Goal: Task Accomplishment & Management: Manage account settings

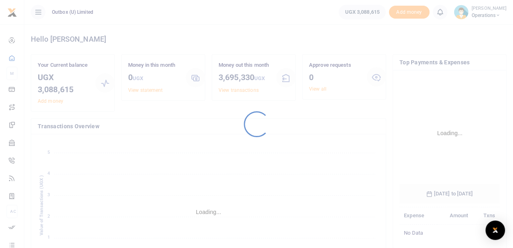
scroll to position [127, 94]
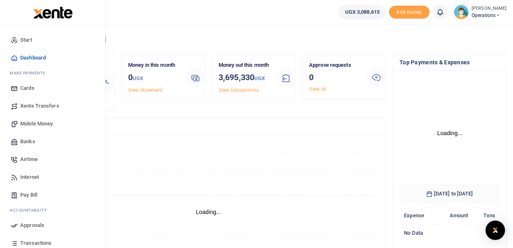
click at [35, 124] on span "Mobile Money" at bounding box center [36, 124] width 32 height 8
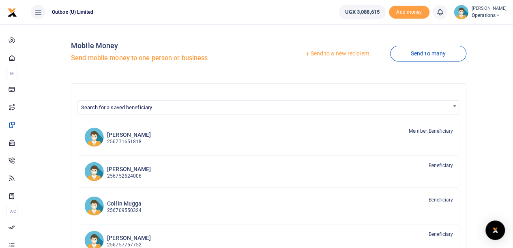
click at [350, 53] on link "Send to a new recipient" at bounding box center [337, 54] width 106 height 15
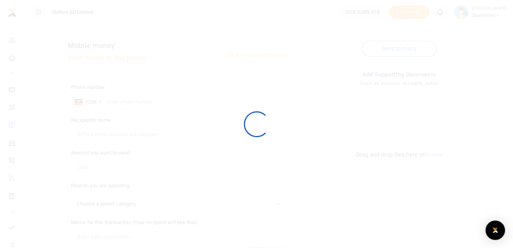
select select
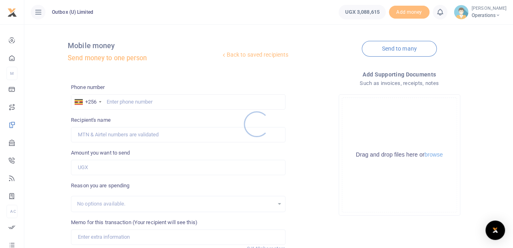
click at [113, 100] on div at bounding box center [256, 124] width 513 height 248
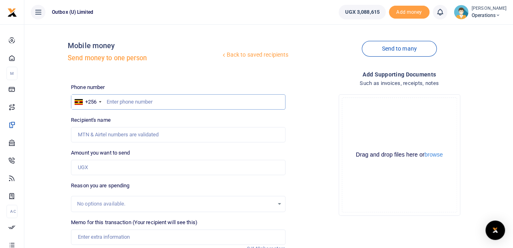
click at [109, 98] on input "text" at bounding box center [178, 101] width 214 height 15
paste input "0703662559"
type input "0703662559"
type input "Godwin Kilembeka"
type input "0703662559"
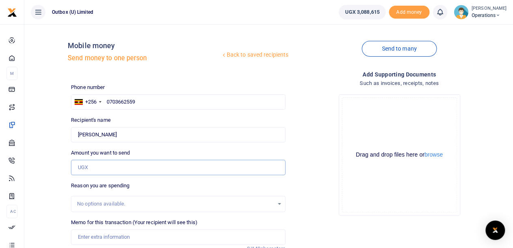
click at [97, 167] on input "Amount you want to send" at bounding box center [178, 167] width 214 height 15
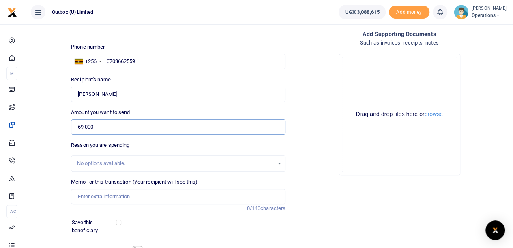
scroll to position [81, 0]
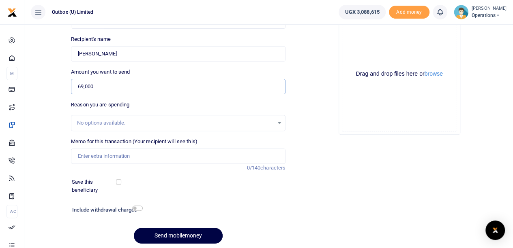
type input "69,000"
click at [101, 160] on input "Memo for this transaction (Your recipient will see this)" at bounding box center [178, 156] width 214 height 15
type input "O"
click at [162, 156] on input "Hi Innovator Portfolio monitoring fuel reimbursement" at bounding box center [178, 156] width 214 height 15
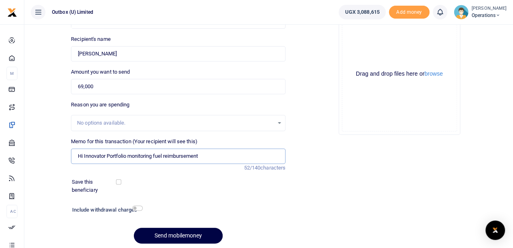
click at [162, 156] on input "Hi Innovator Portfolio monitoring fuel reimbursement" at bounding box center [178, 156] width 214 height 15
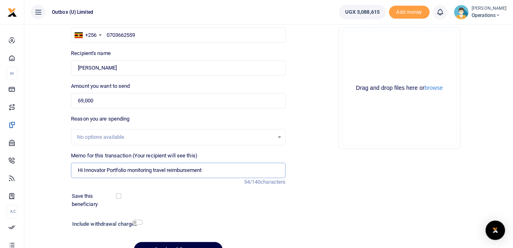
scroll to position [109, 0]
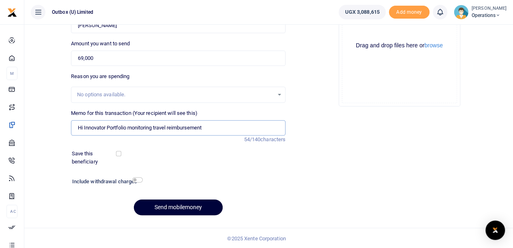
type input "Hi Innovator Portfolio monitoring travel reimbursement"
click at [168, 204] on button "Send mobilemoney" at bounding box center [178, 208] width 89 height 16
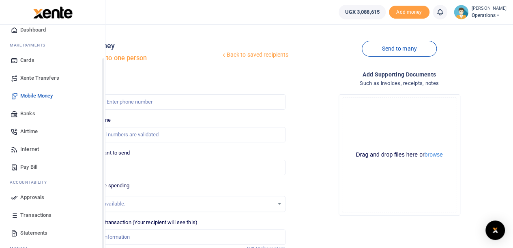
scroll to position [41, 0]
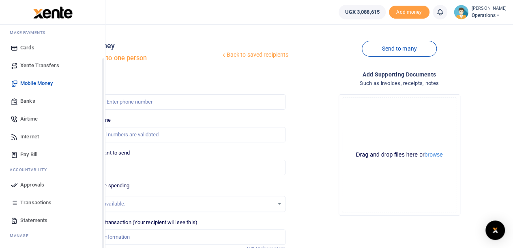
click at [34, 201] on span "Transactions" at bounding box center [35, 203] width 31 height 8
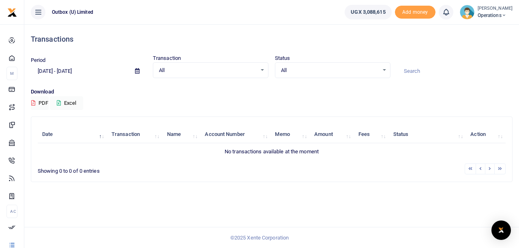
click at [408, 72] on input at bounding box center [454, 71] width 115 height 14
click at [35, 11] on icon at bounding box center [38, 12] width 8 height 9
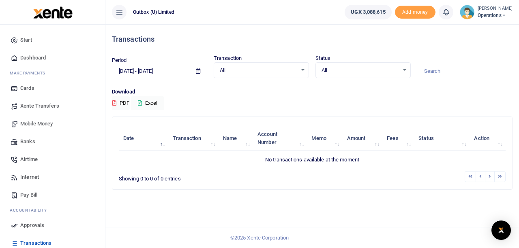
click at [32, 124] on span "Mobile Money" at bounding box center [36, 124] width 32 height 8
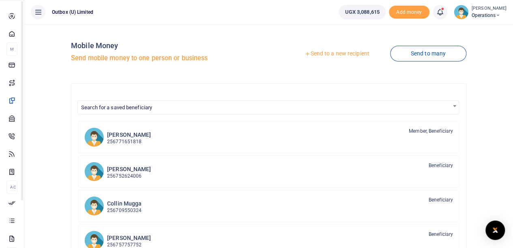
click at [12, 37] on icon at bounding box center [11, 33] width 7 height 7
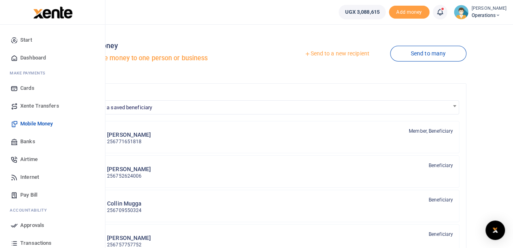
click at [36, 60] on span "Dashboard" at bounding box center [33, 58] width 26 height 8
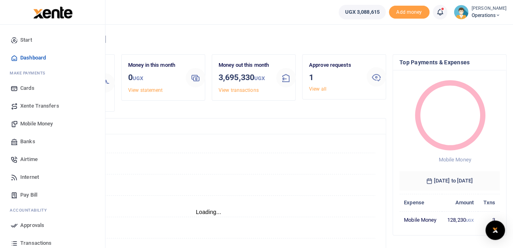
click at [28, 126] on span "Mobile Money" at bounding box center [36, 124] width 32 height 8
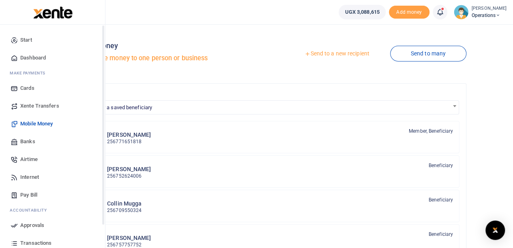
click at [32, 57] on span "Dashboard" at bounding box center [33, 58] width 26 height 8
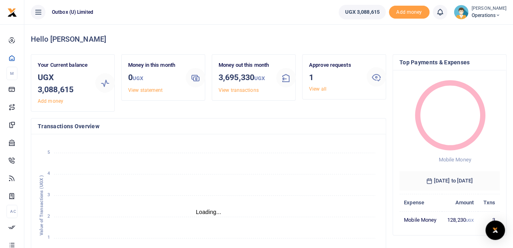
scroll to position [6, 6]
click at [313, 89] on link "View all" at bounding box center [317, 89] width 17 height 6
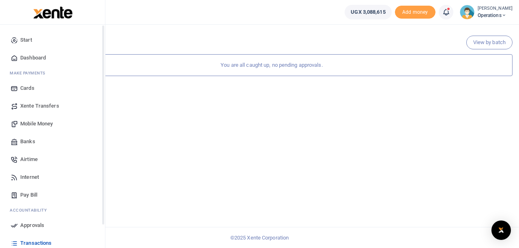
click at [36, 58] on span "Dashboard" at bounding box center [33, 58] width 26 height 8
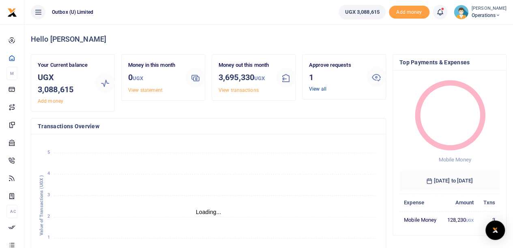
scroll to position [6, 6]
click at [314, 88] on link "View all" at bounding box center [317, 89] width 17 height 6
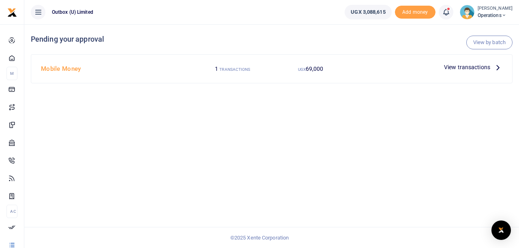
click at [460, 68] on span "View transactions" at bounding box center [467, 67] width 46 height 9
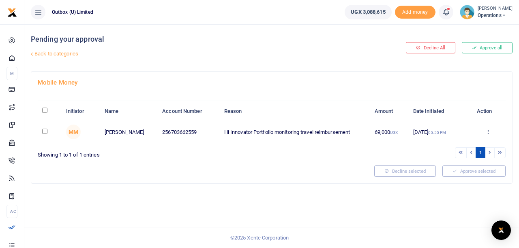
click at [43, 130] on input "checkbox" at bounding box center [44, 131] width 5 height 5
checkbox input "true"
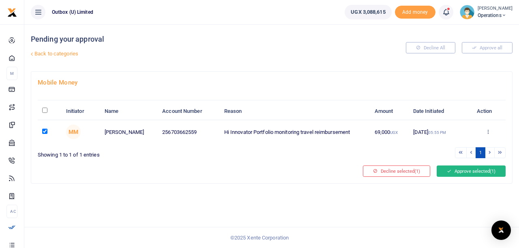
click at [457, 170] on button "Approve selected (1)" at bounding box center [470, 171] width 69 height 11
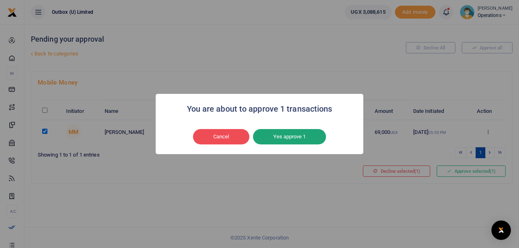
click at [298, 134] on button "Yes approve 1" at bounding box center [289, 136] width 73 height 15
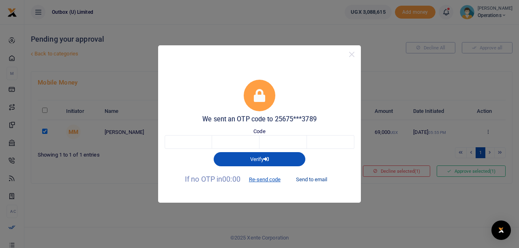
click at [319, 180] on button "Send to email" at bounding box center [311, 180] width 45 height 14
click at [195, 144] on input "text" at bounding box center [187, 142] width 47 height 14
type input "7"
type input "6"
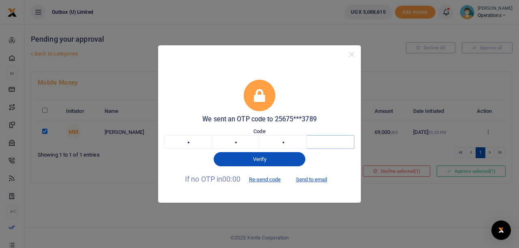
type input "6"
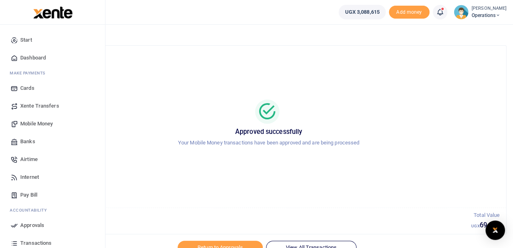
click at [29, 59] on span "Dashboard" at bounding box center [33, 58] width 26 height 8
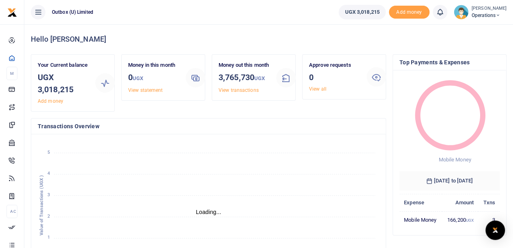
scroll to position [6, 6]
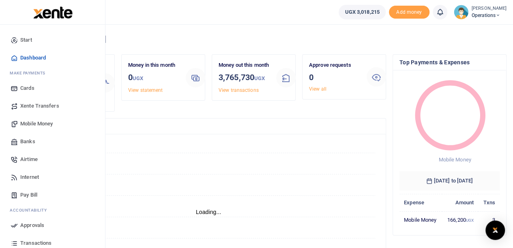
click at [36, 122] on span "Mobile Money" at bounding box center [36, 124] width 32 height 8
